Goal: Transaction & Acquisition: Purchase product/service

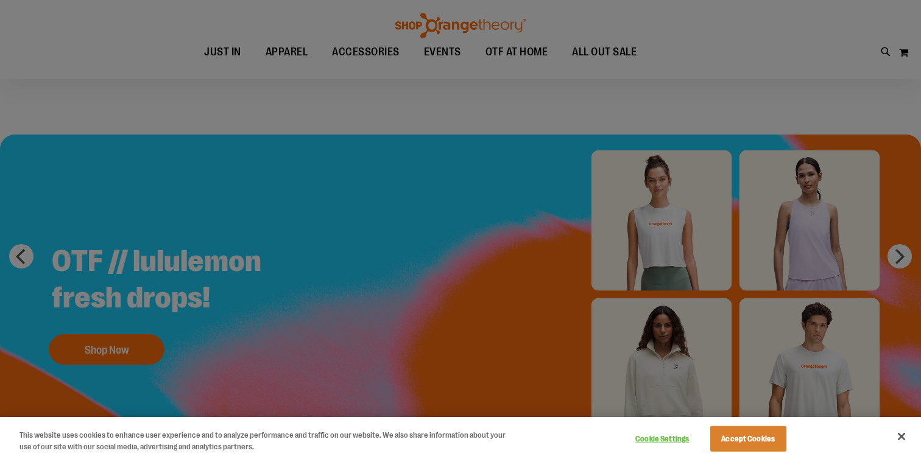
scroll to position [60, 0]
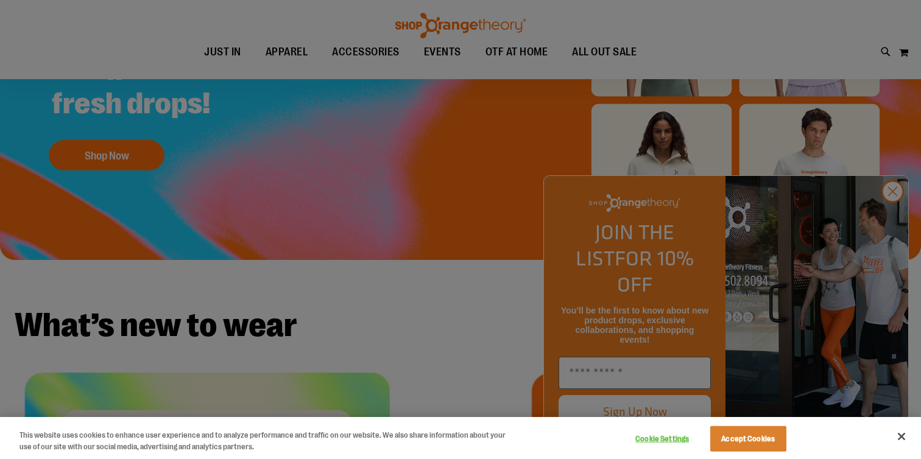
click at [479, 282] on div at bounding box center [460, 229] width 921 height 459
click at [731, 435] on button "Accept Cookies" at bounding box center [749, 440] width 76 height 26
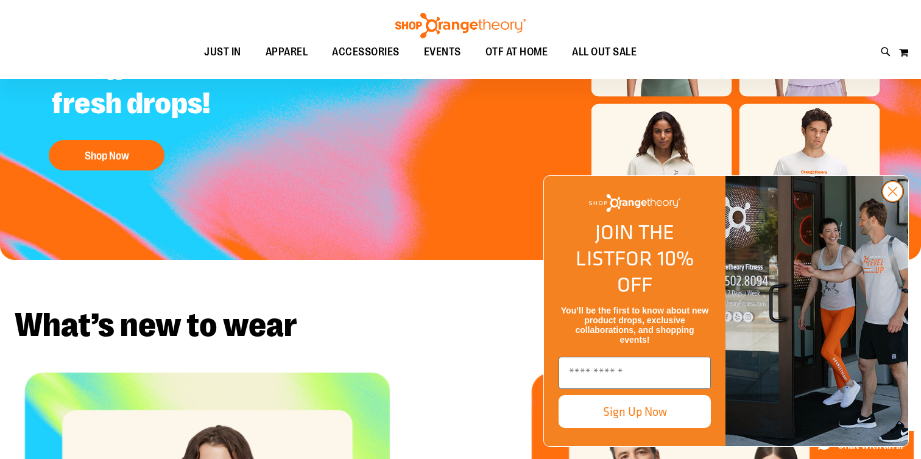
click at [893, 202] on circle "Close dialog" at bounding box center [893, 192] width 20 height 20
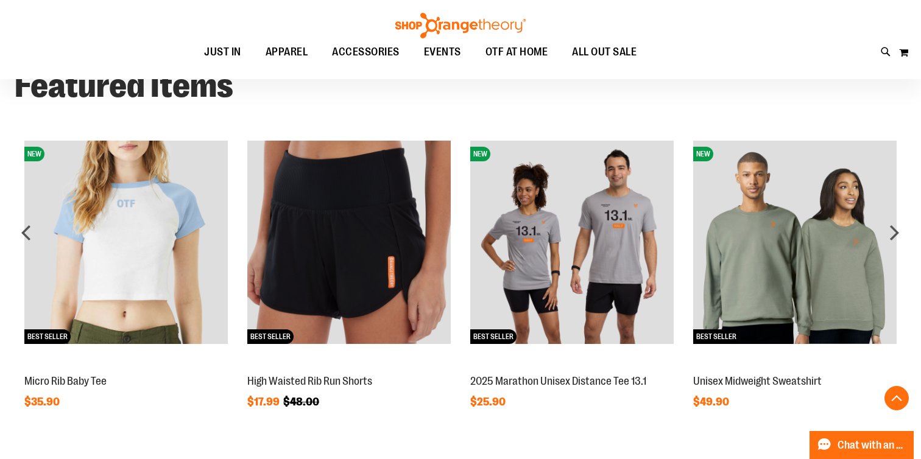
scroll to position [794, 0]
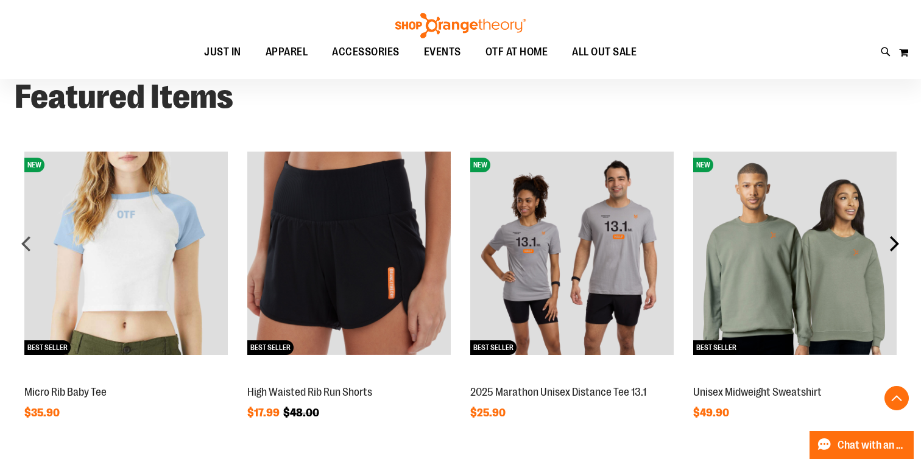
click at [896, 244] on div "next" at bounding box center [894, 244] width 24 height 24
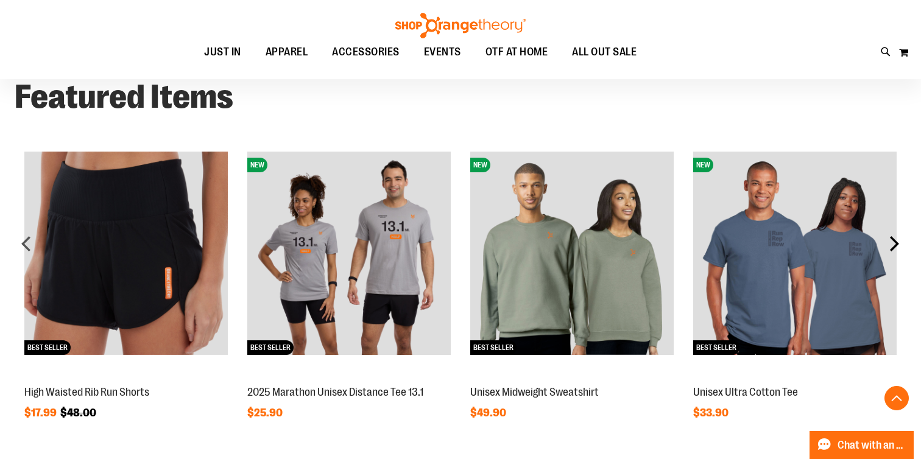
click at [896, 244] on div "next" at bounding box center [894, 244] width 24 height 24
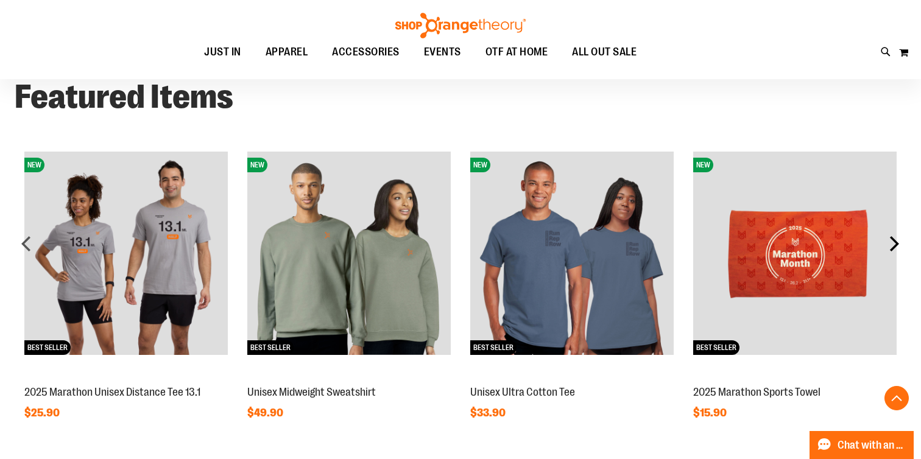
click at [896, 244] on div "next" at bounding box center [894, 244] width 24 height 24
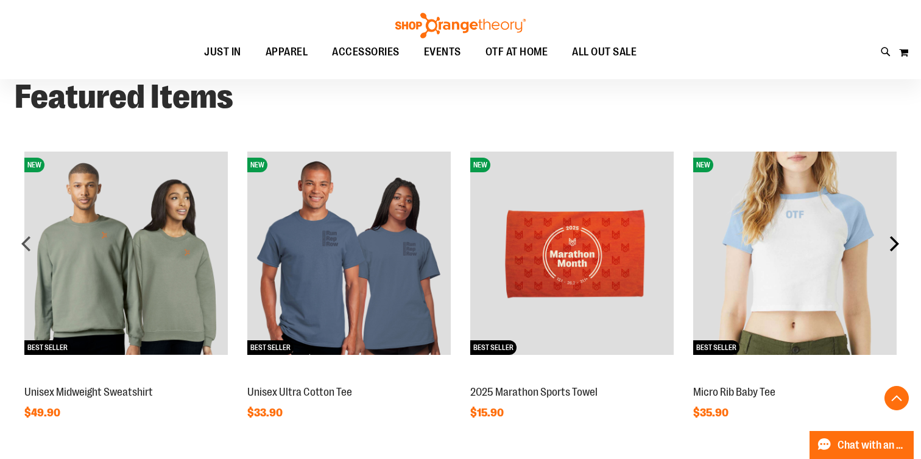
click at [896, 244] on div "next" at bounding box center [894, 244] width 24 height 24
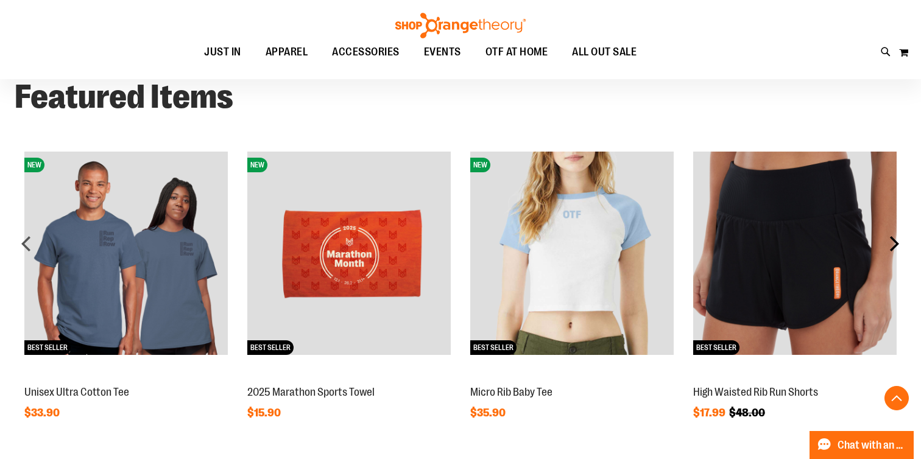
click at [896, 244] on div "next" at bounding box center [894, 244] width 24 height 24
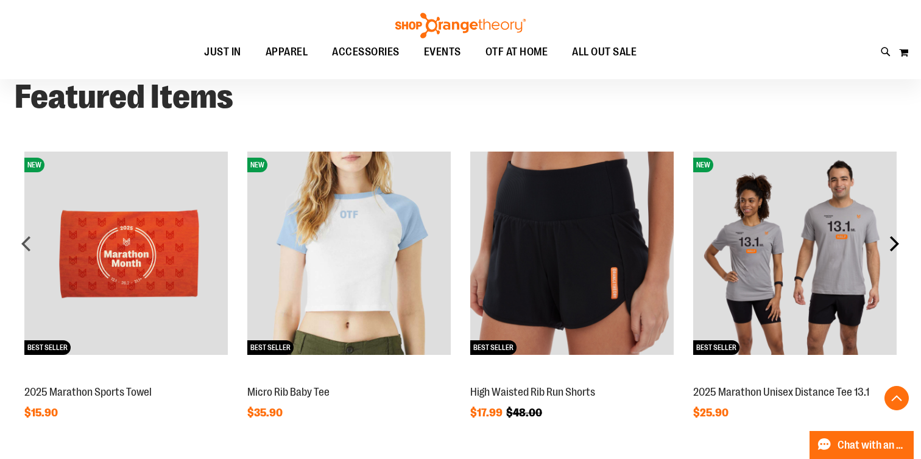
click at [896, 244] on div "next" at bounding box center [894, 244] width 24 height 24
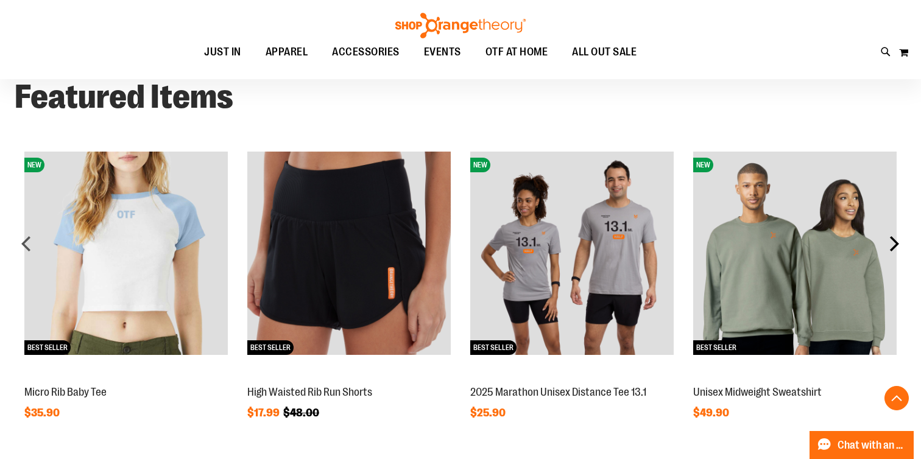
click at [896, 244] on div "next" at bounding box center [894, 244] width 24 height 24
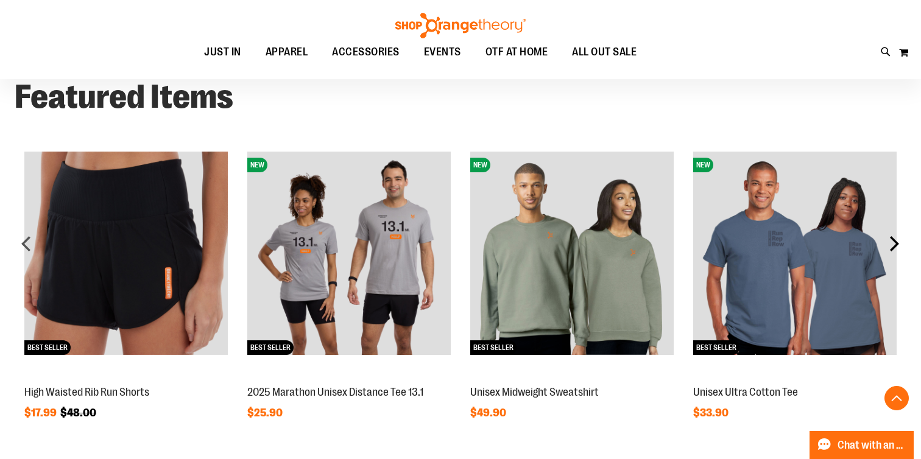
click at [896, 244] on div "next" at bounding box center [894, 244] width 24 height 24
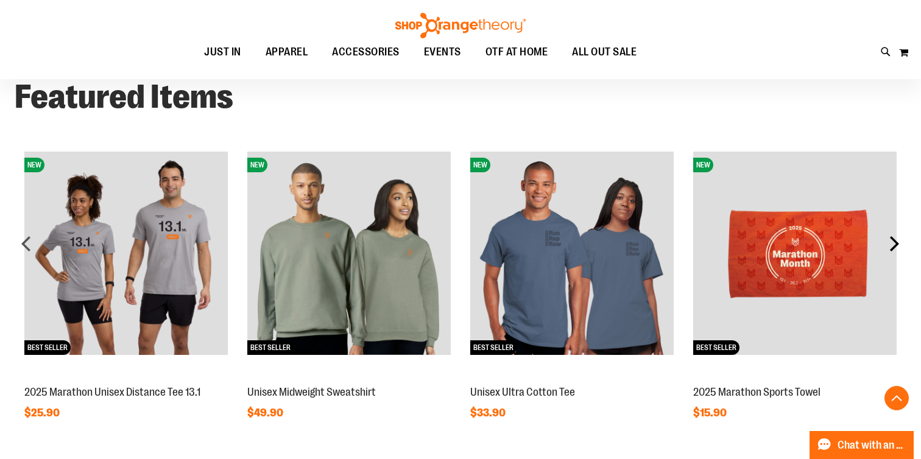
click at [896, 244] on div "next" at bounding box center [894, 244] width 24 height 24
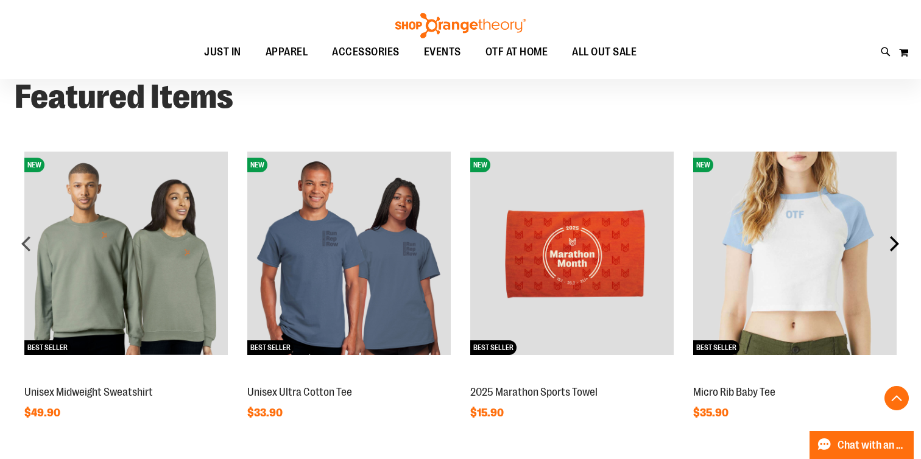
click at [896, 244] on div "next" at bounding box center [894, 244] width 24 height 24
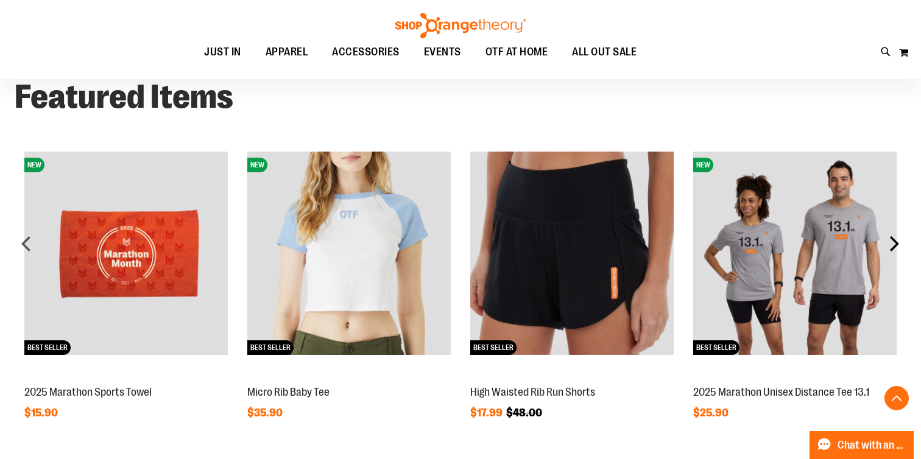
click at [896, 244] on div "next" at bounding box center [894, 244] width 24 height 24
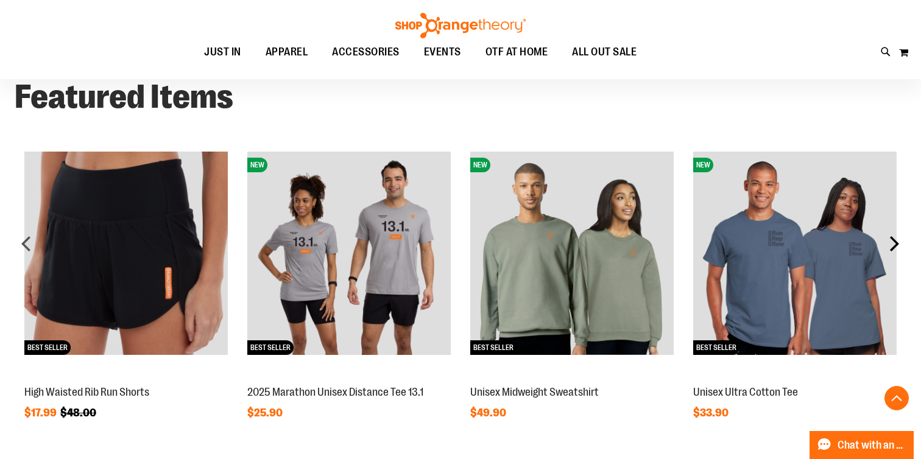
click at [896, 244] on div "next" at bounding box center [894, 244] width 24 height 24
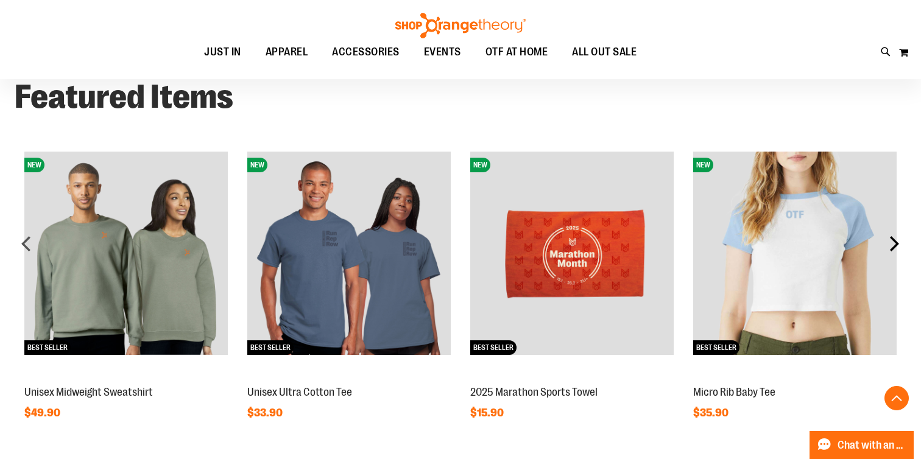
click at [896, 244] on div "next" at bounding box center [894, 244] width 24 height 24
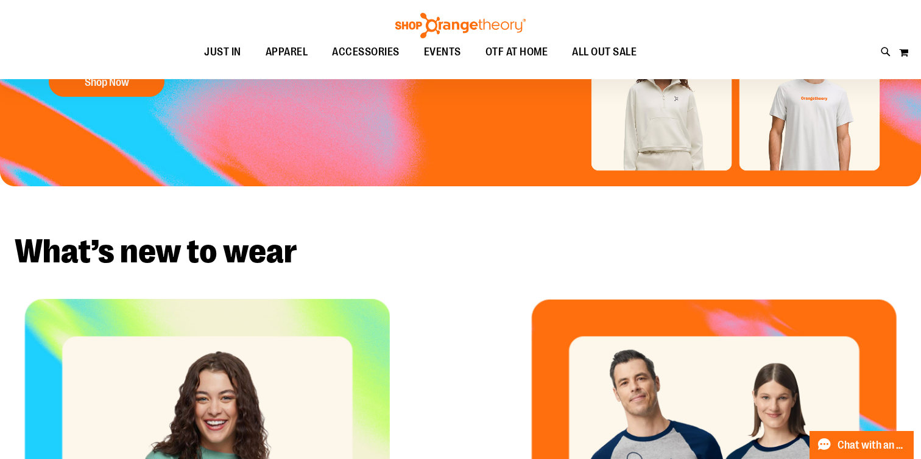
scroll to position [0, 0]
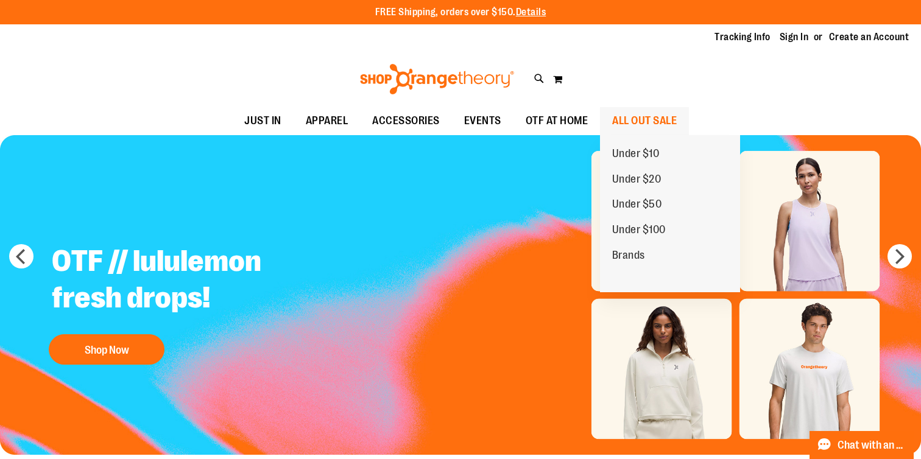
click at [634, 122] on span "ALL OUT SALE" at bounding box center [644, 120] width 65 height 27
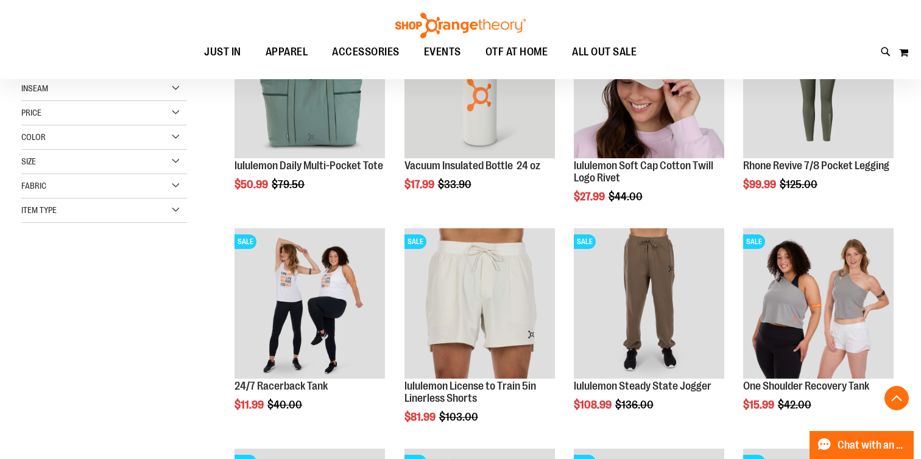
scroll to position [249, 0]
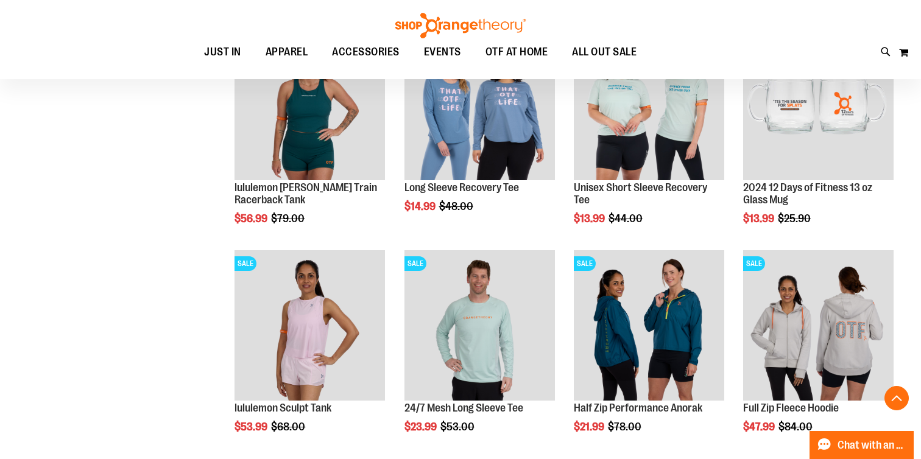
scroll to position [887, 0]
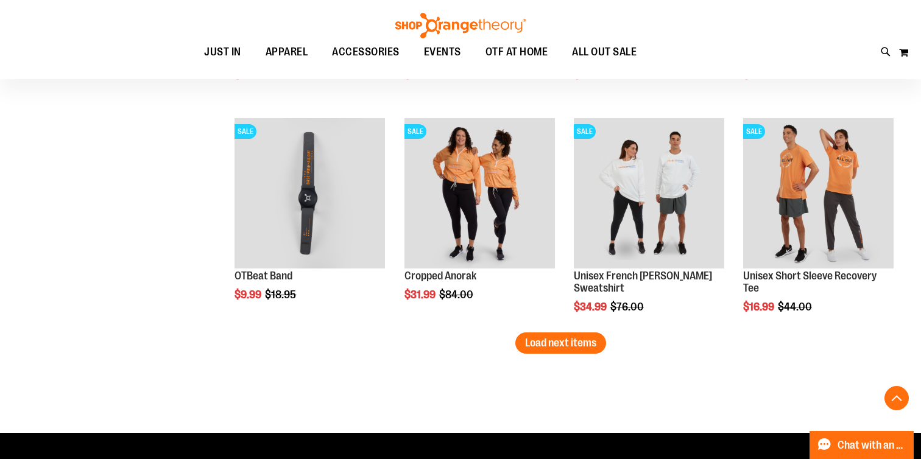
scroll to position [1895, 0]
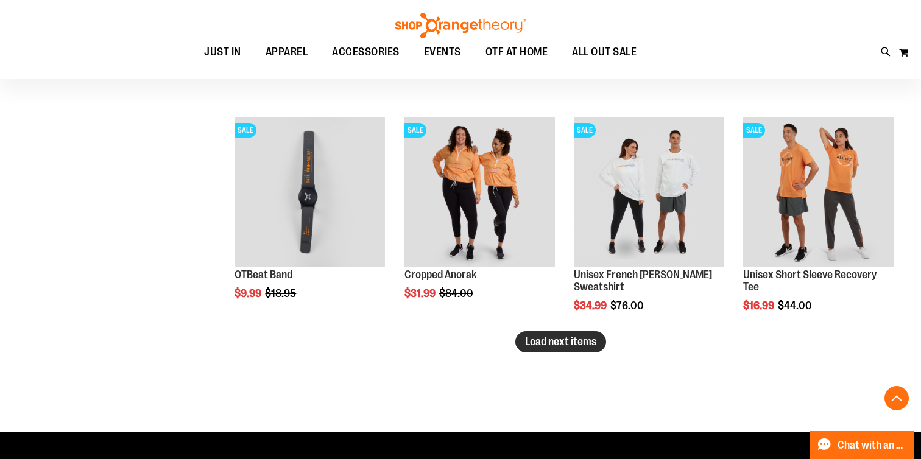
click at [537, 337] on span "Load next items" at bounding box center [560, 342] width 71 height 12
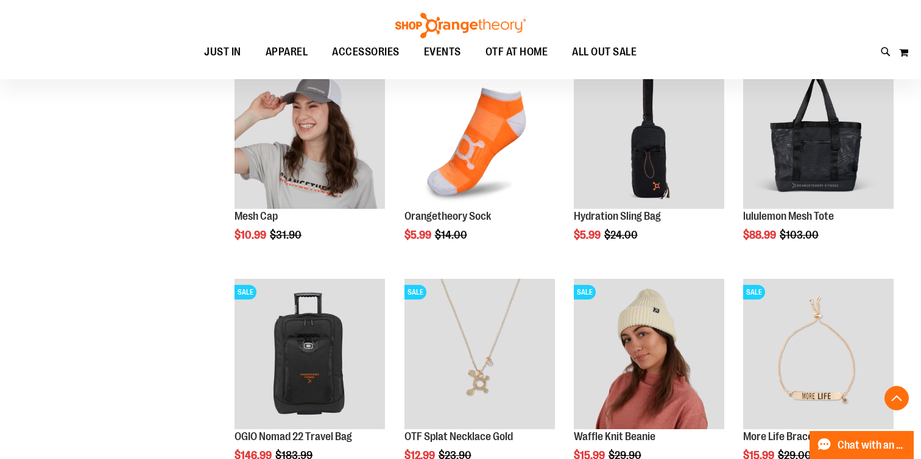
scroll to position [2394, 0]
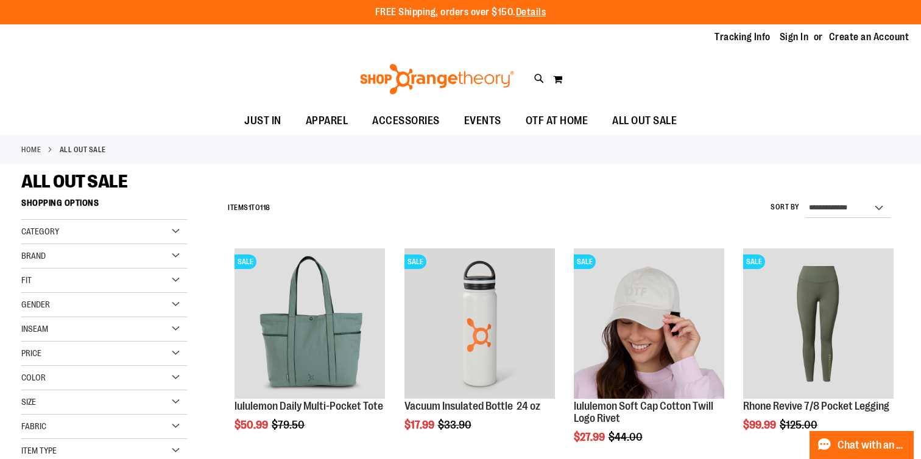
click at [861, 194] on div "**********" at bounding box center [561, 209] width 678 height 32
click at [877, 208] on select "**********" at bounding box center [848, 208] width 85 height 19
select select "*********"
click at [806, 199] on select "**********" at bounding box center [848, 208] width 85 height 19
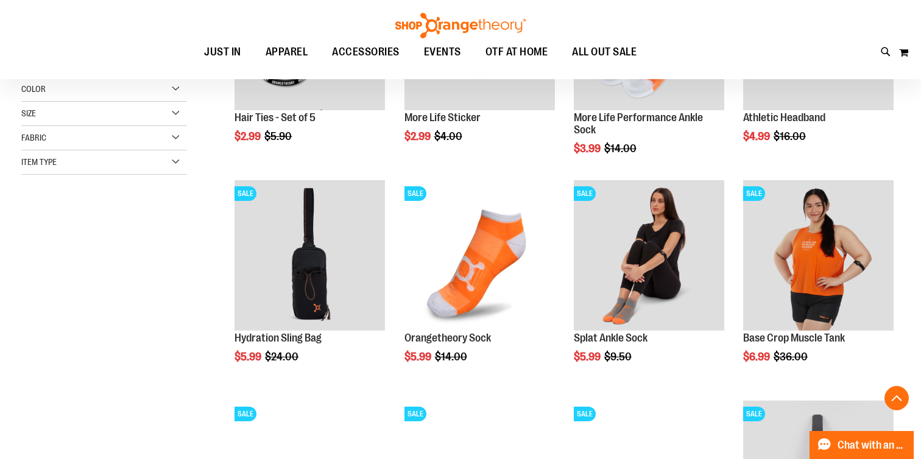
scroll to position [314, 0]
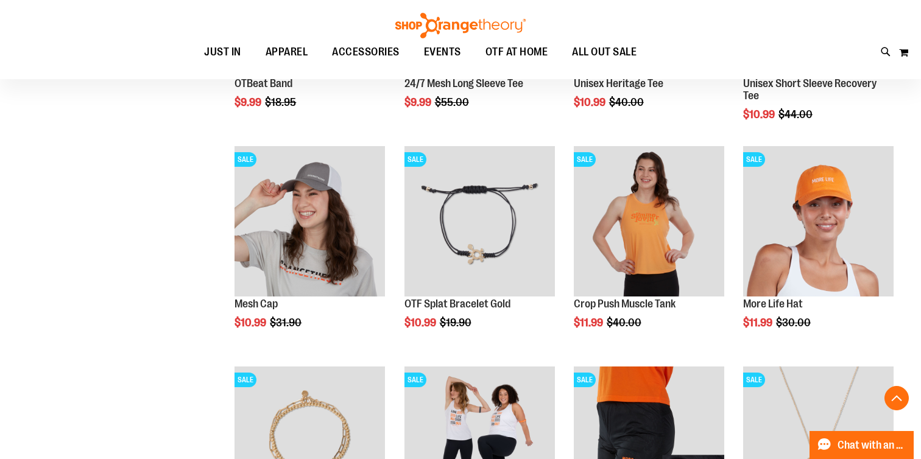
scroll to position [989, 0]
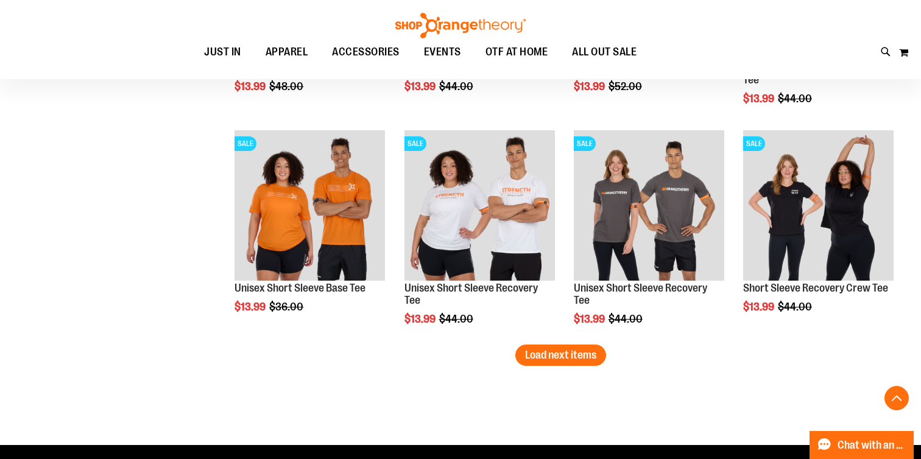
scroll to position [1882, 0]
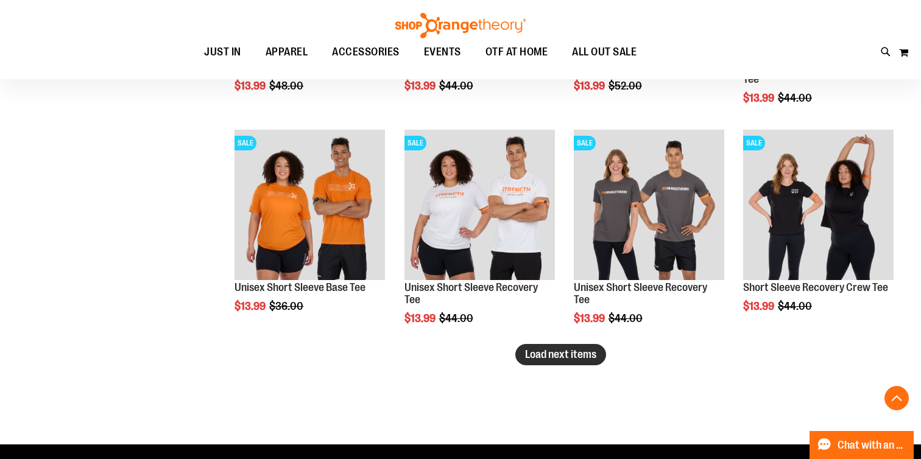
click at [551, 364] on button "Load next items" at bounding box center [561, 354] width 91 height 21
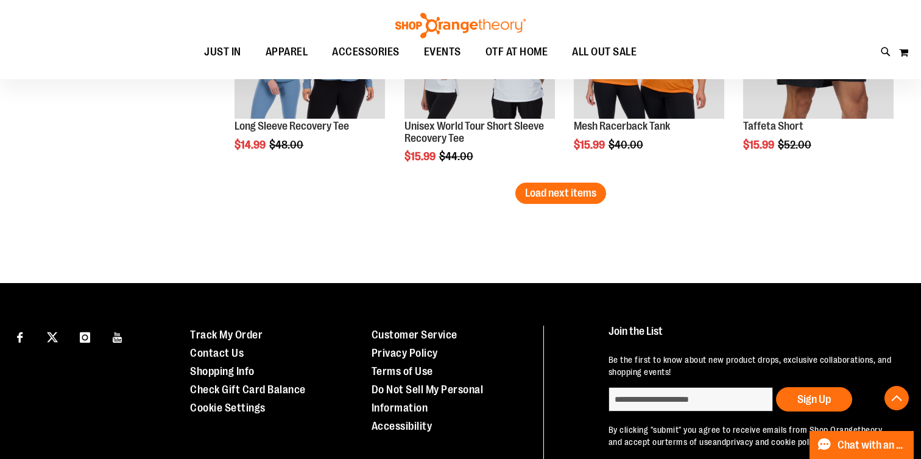
scroll to position [2684, 0]
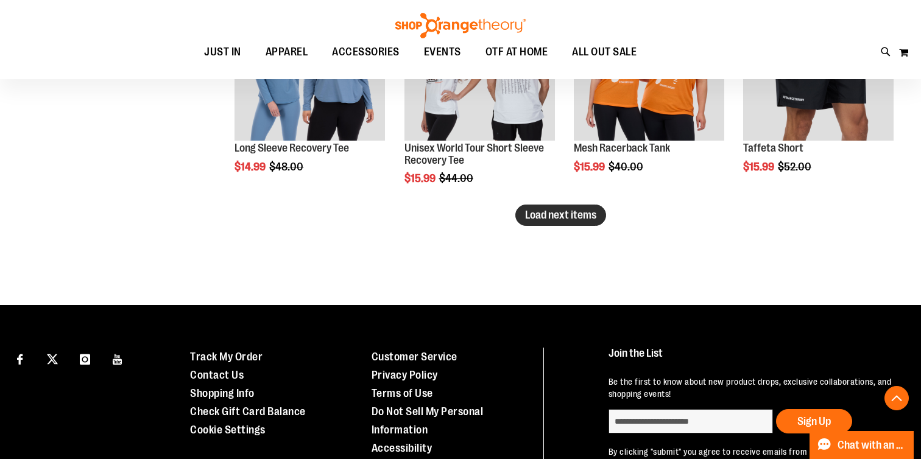
click at [569, 219] on span "Load next items" at bounding box center [560, 215] width 71 height 12
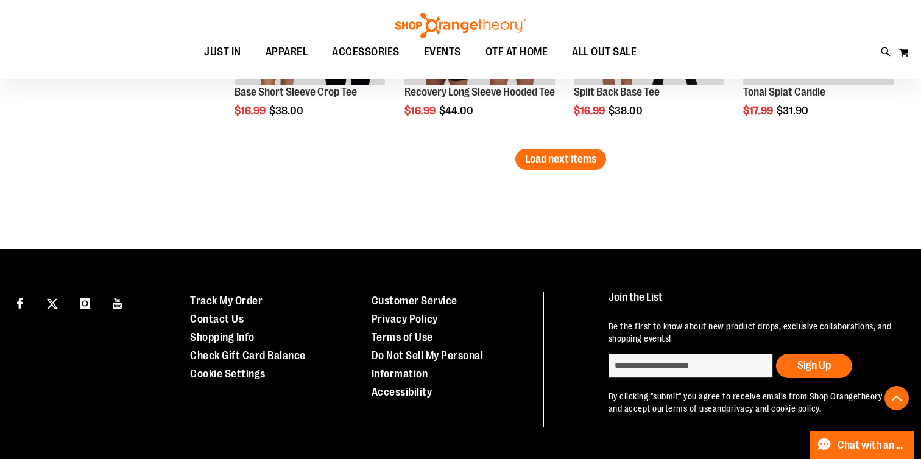
scroll to position [3442, 0]
